Goal: Task Accomplishment & Management: Manage account settings

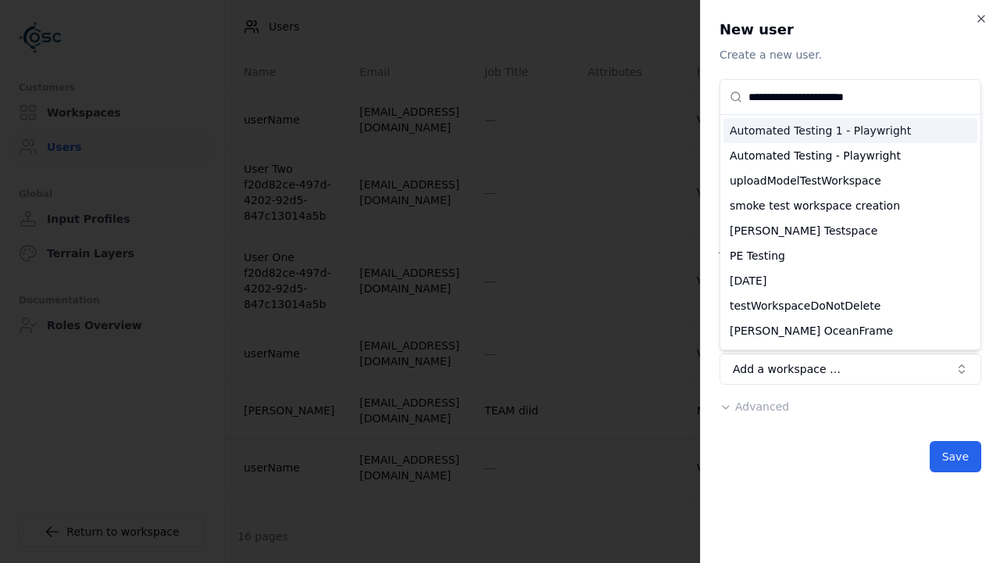
type input "**********"
click at [850, 318] on div "testWorkspaceDoNotDelete" at bounding box center [850, 305] width 254 height 25
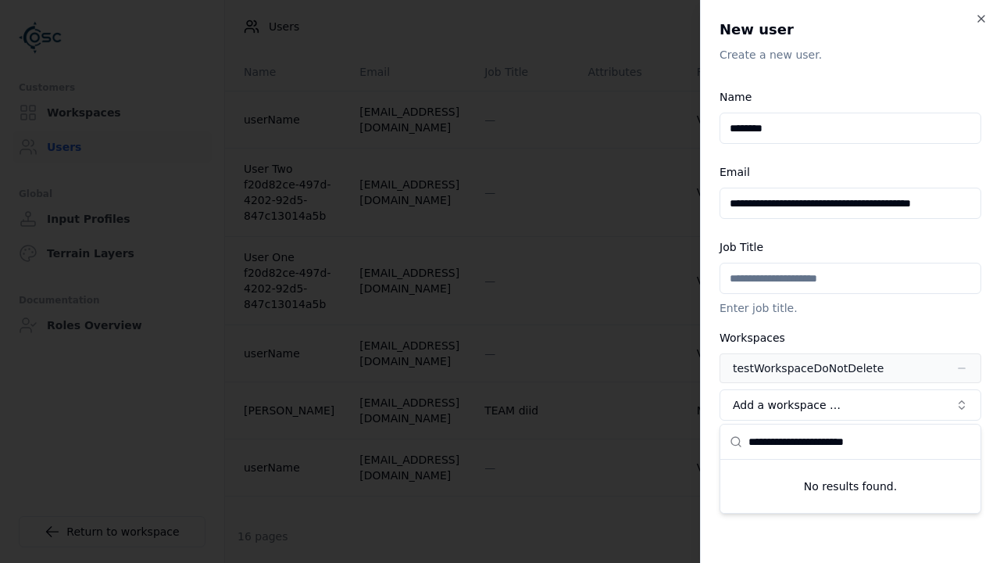
click at [751, 443] on span "Advanced" at bounding box center [762, 442] width 54 height 13
click at [850, 505] on button "Editor" at bounding box center [851, 504] width 262 height 31
